Goal: Register for event/course

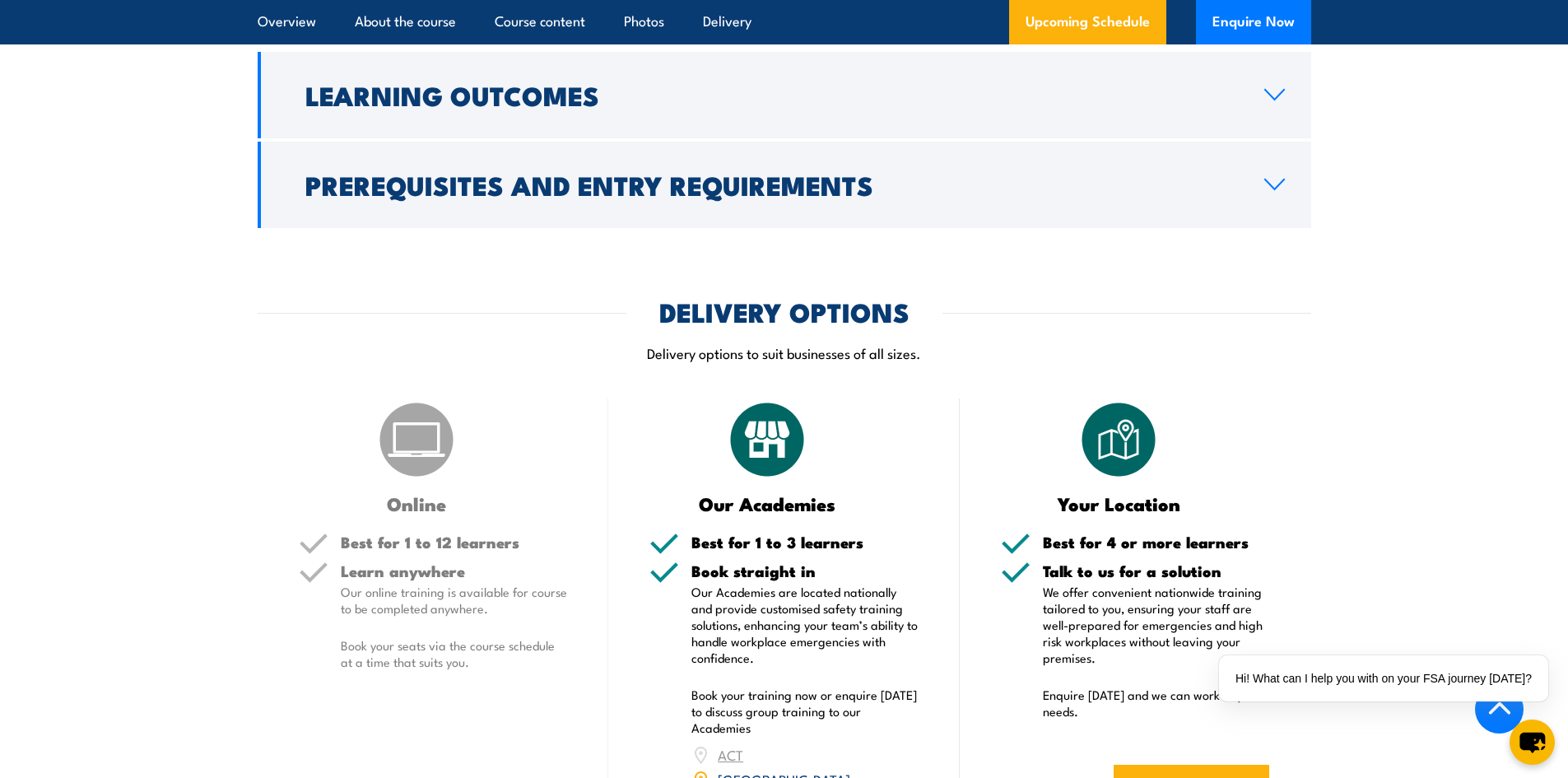
scroll to position [1977, 0]
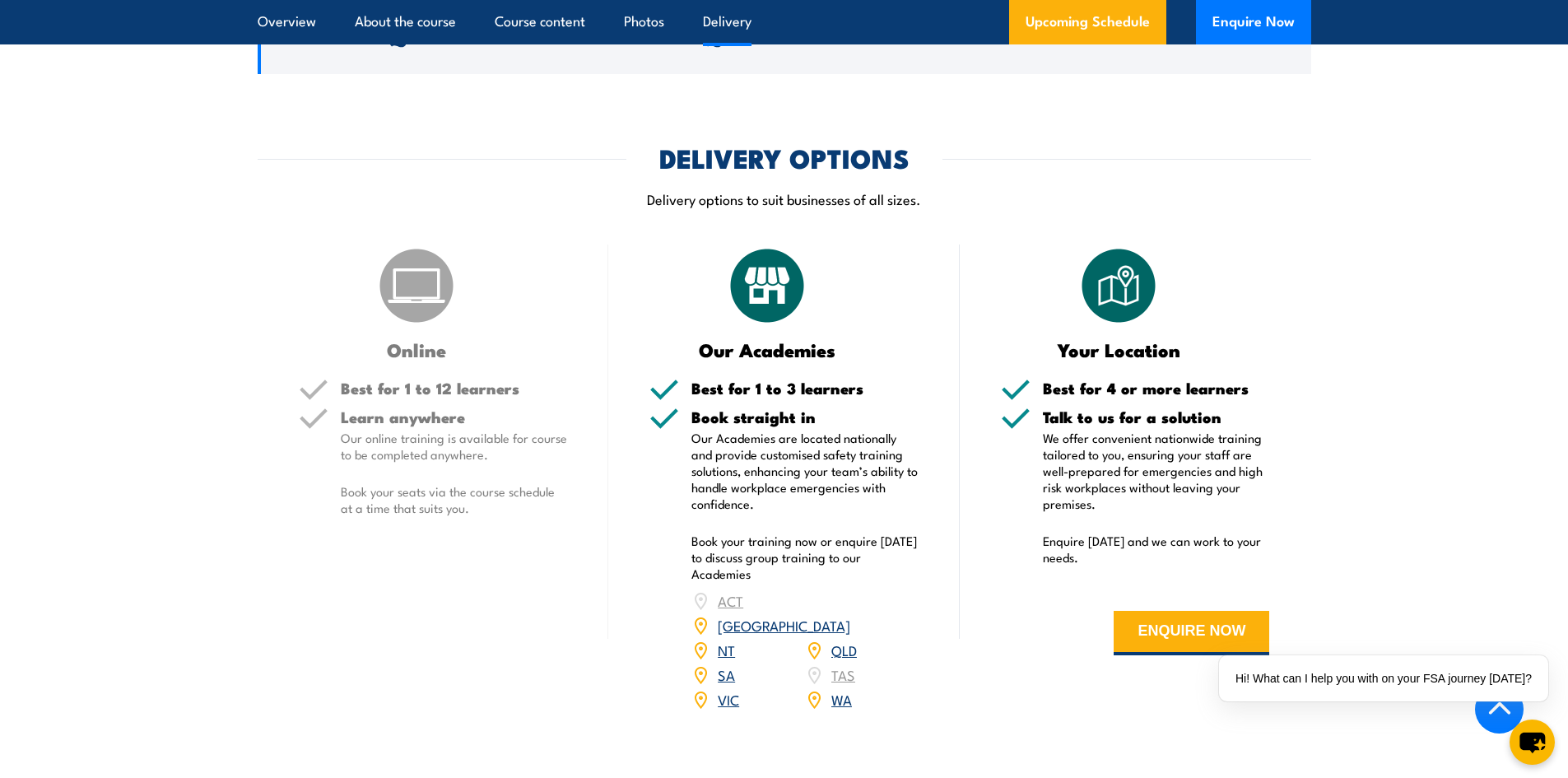
click at [849, 689] on link "WA" at bounding box center [841, 699] width 21 height 20
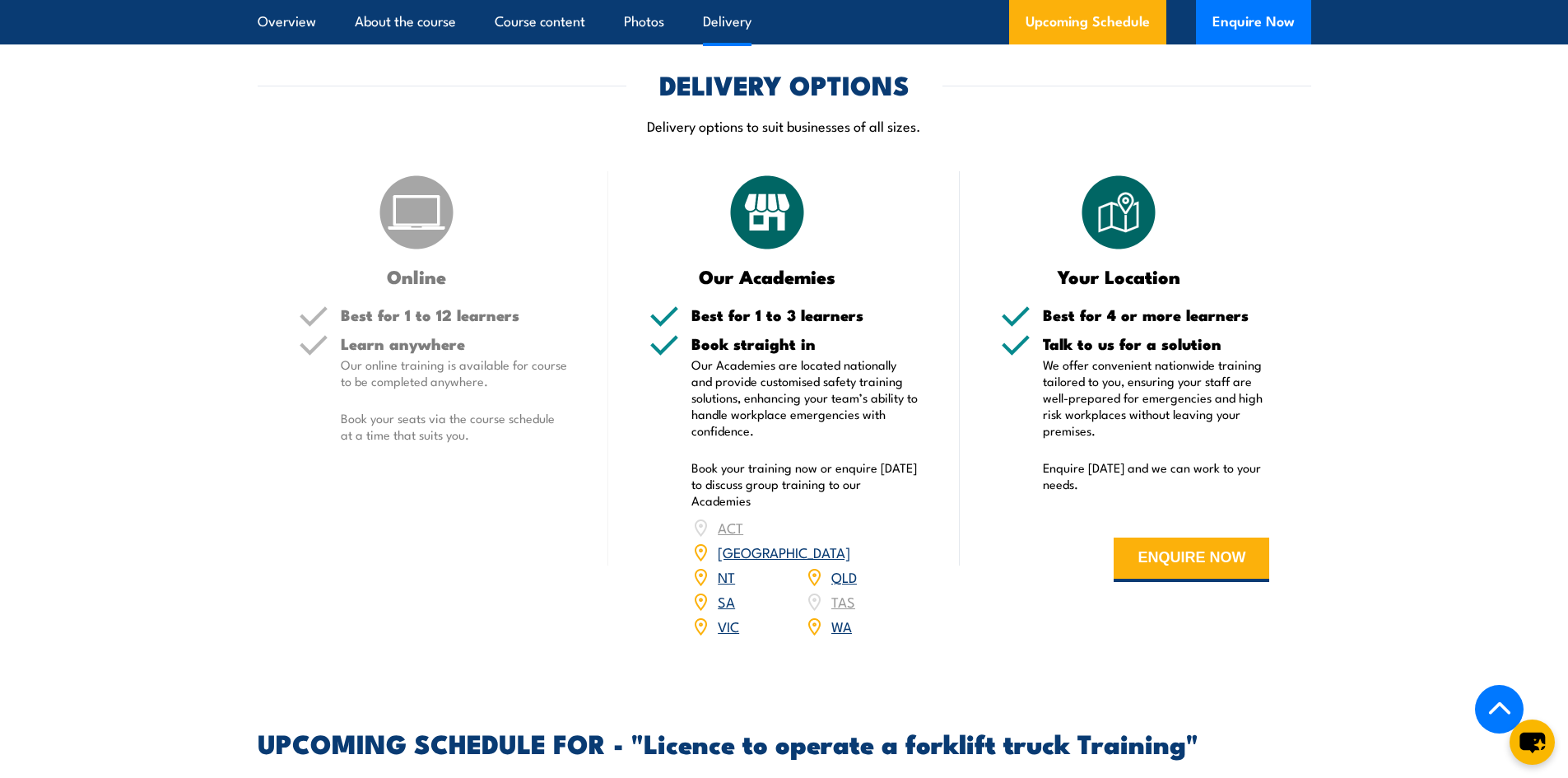
scroll to position [2015, 0]
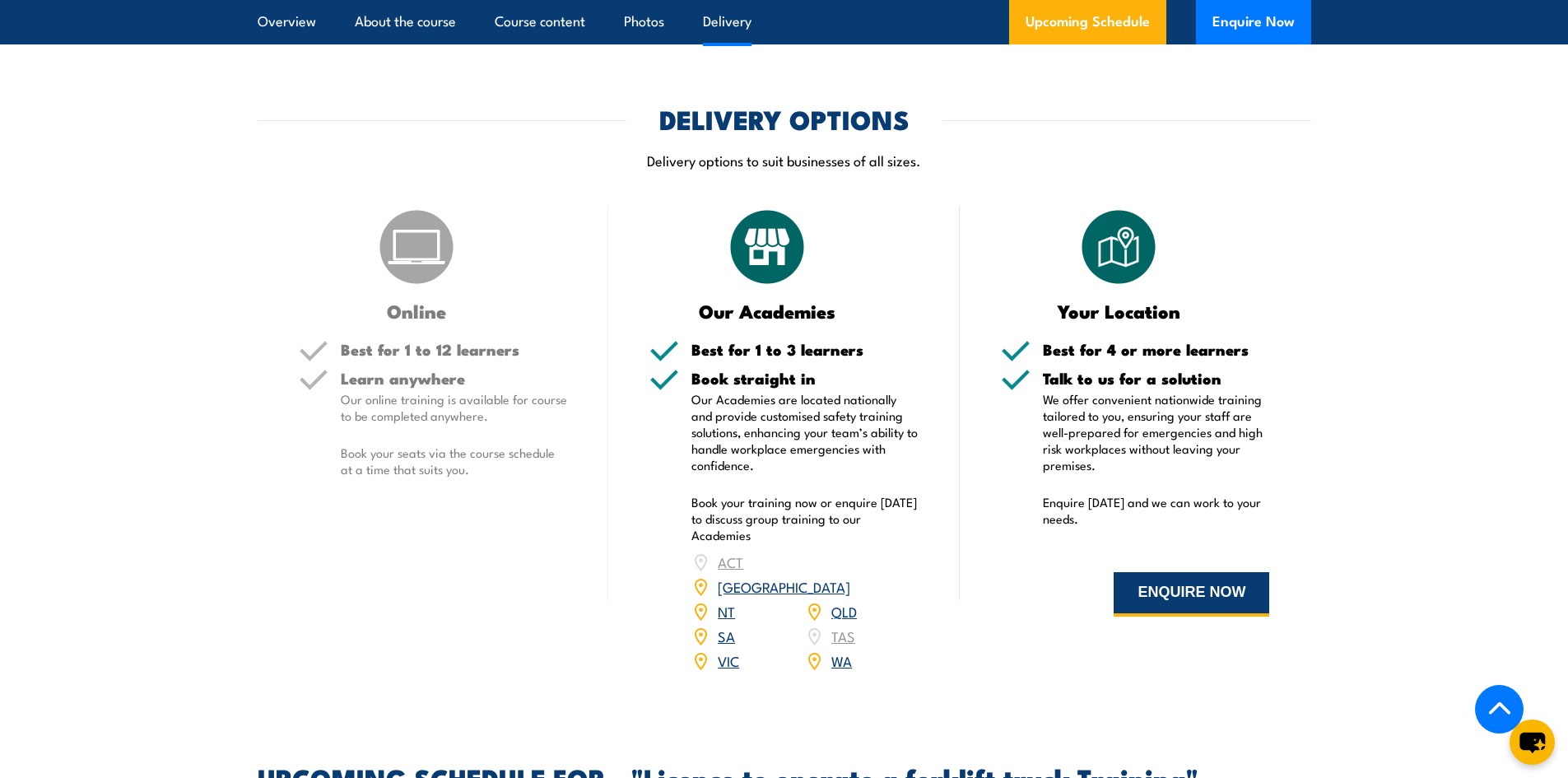
click at [1161, 600] on button "ENQUIRE NOW" at bounding box center [1191, 594] width 156 height 45
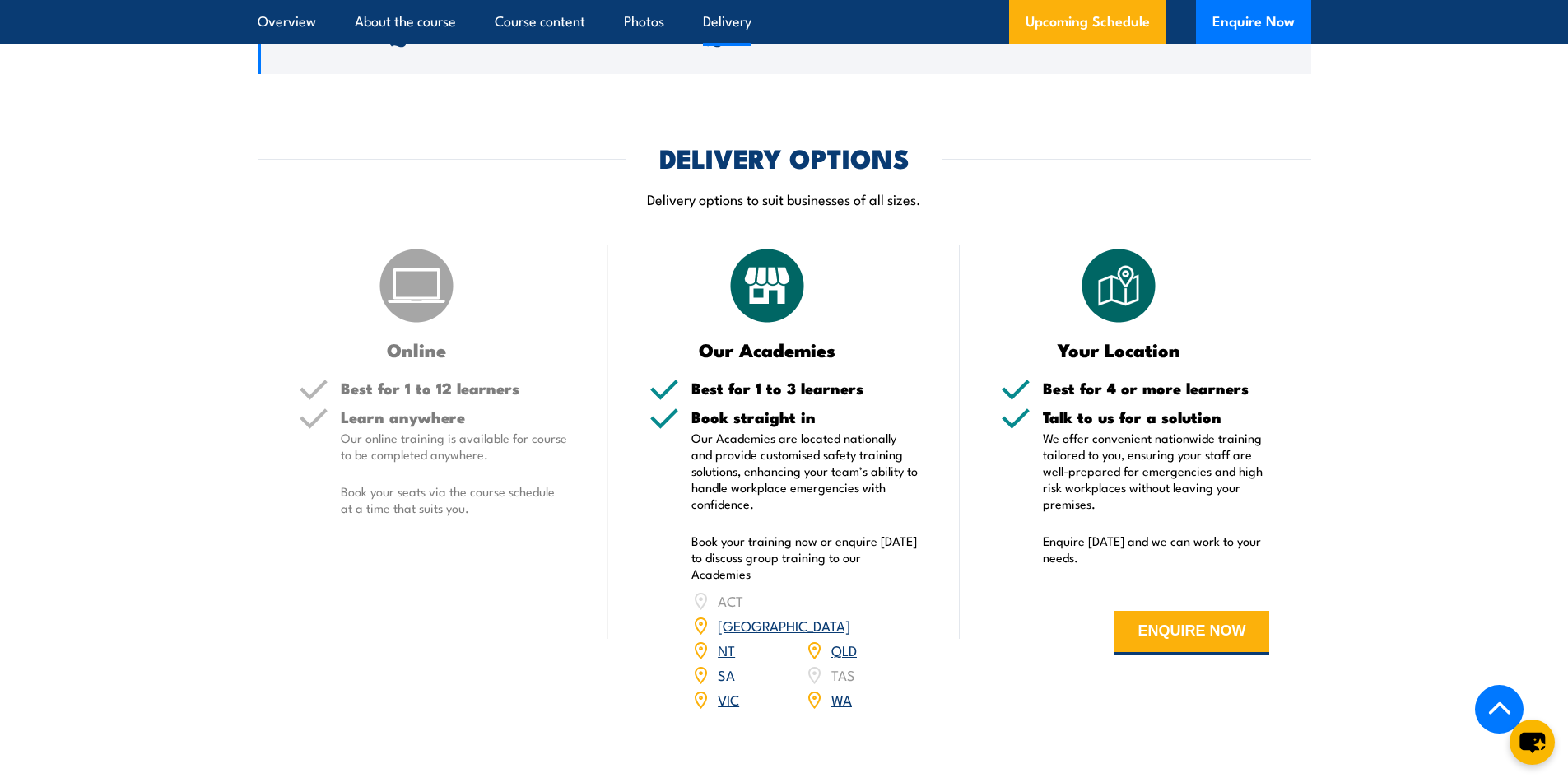
drag, startPoint x: 1209, startPoint y: 102, endPoint x: 1089, endPoint y: 94, distance: 120.3
